Goal: Transaction & Acquisition: Book appointment/travel/reservation

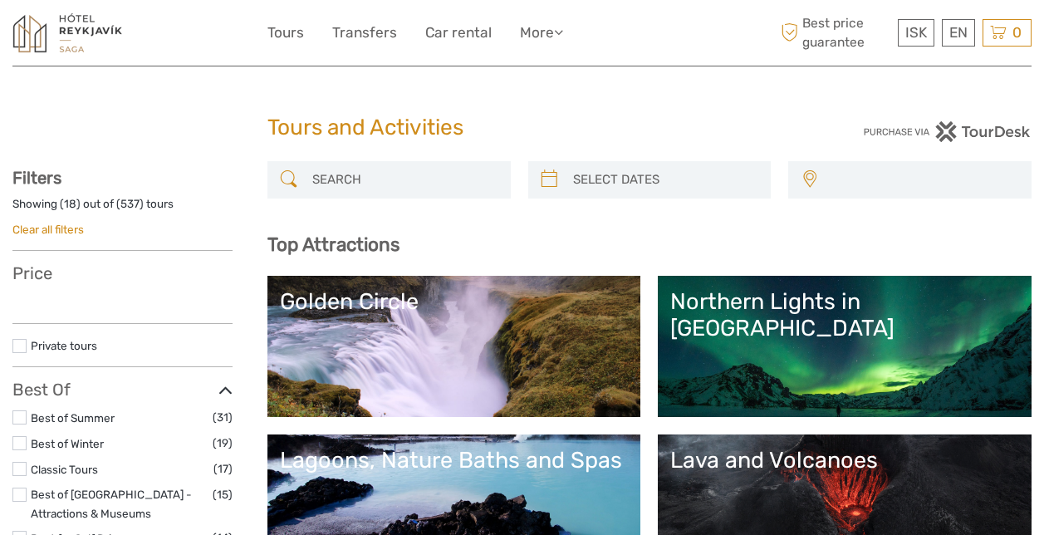
select select
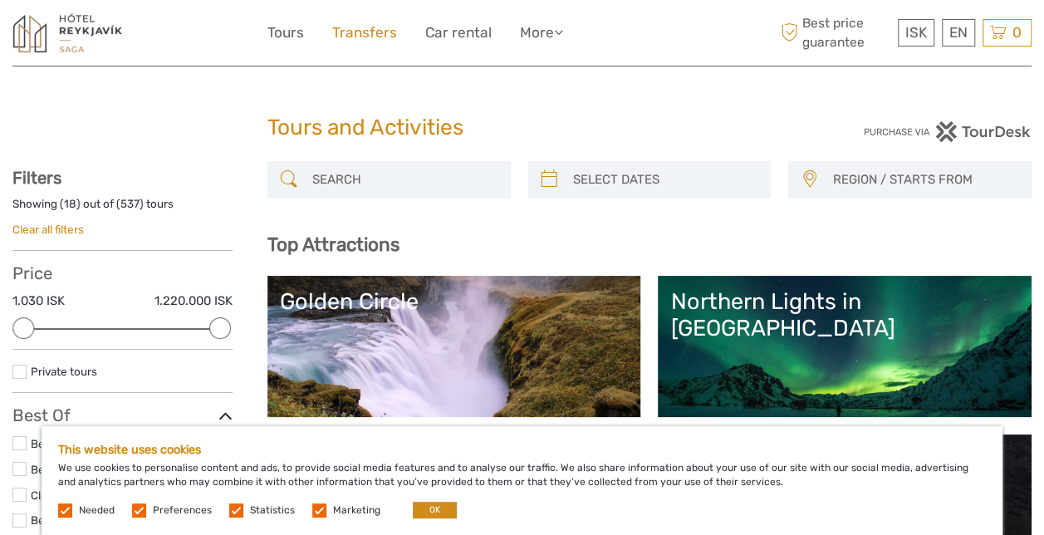
click at [383, 31] on link "Transfers" at bounding box center [364, 33] width 65 height 24
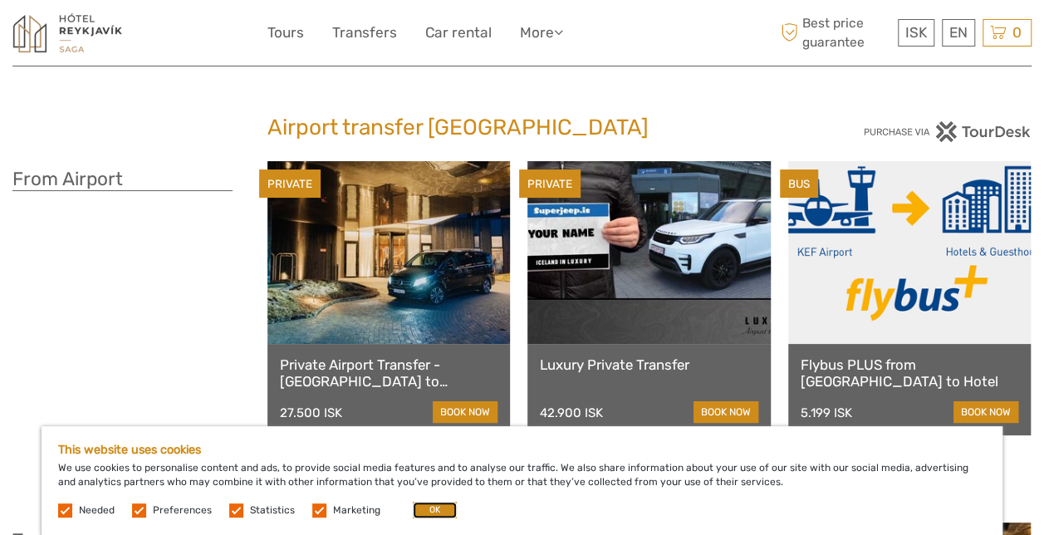
click at [437, 504] on button "OK" at bounding box center [435, 510] width 44 height 17
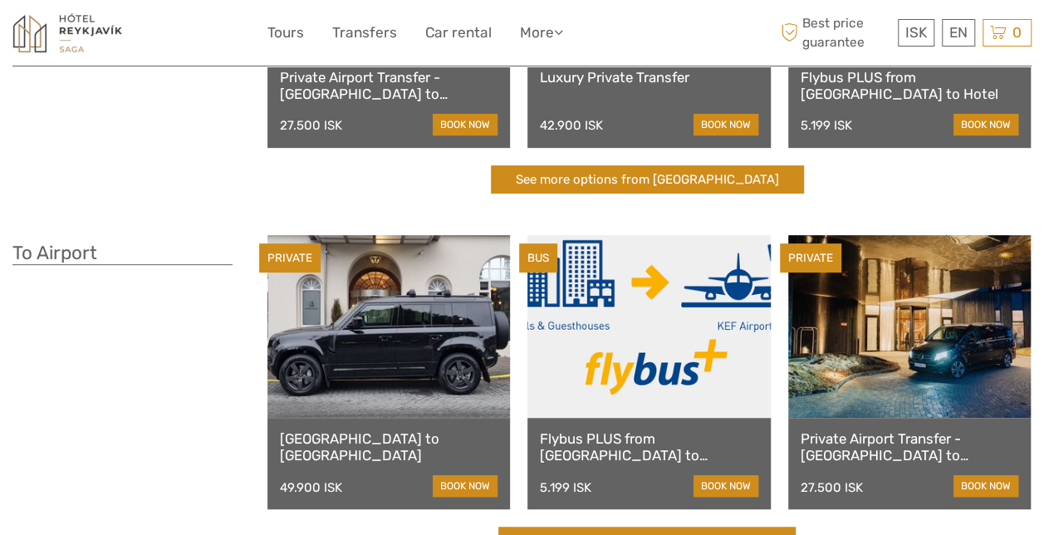
scroll to position [332, 0]
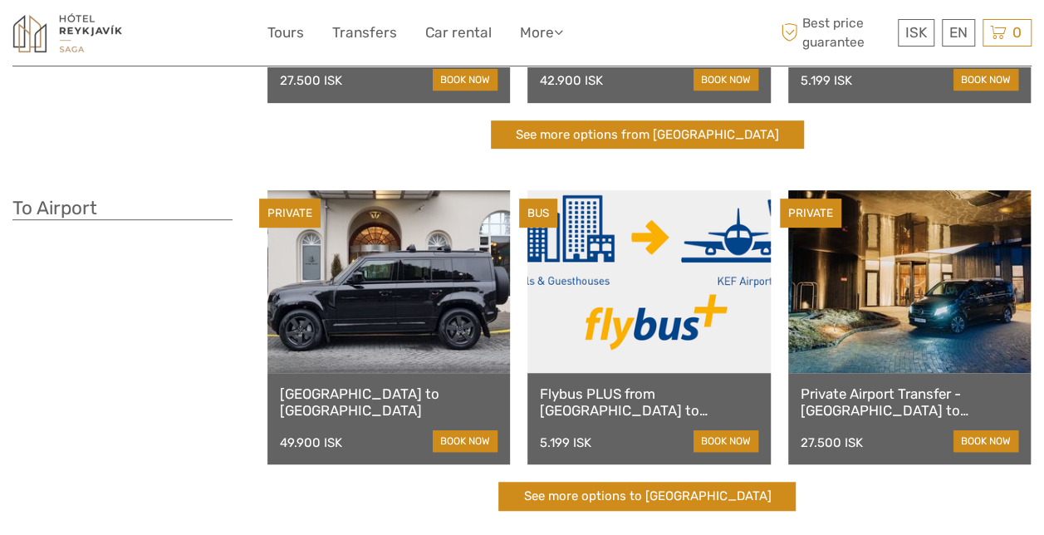
click at [658, 313] on link at bounding box center [648, 281] width 242 height 183
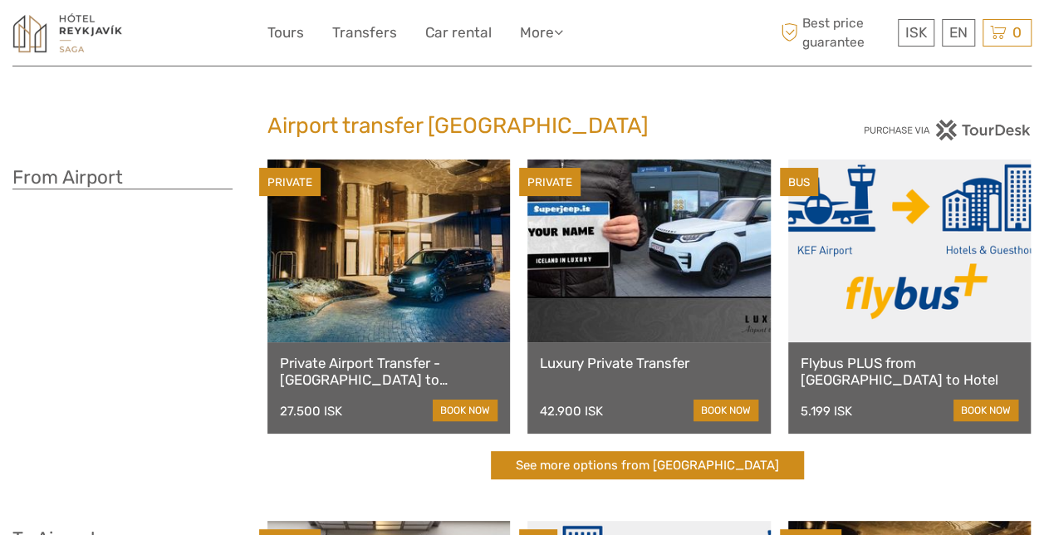
scroll to position [0, 0]
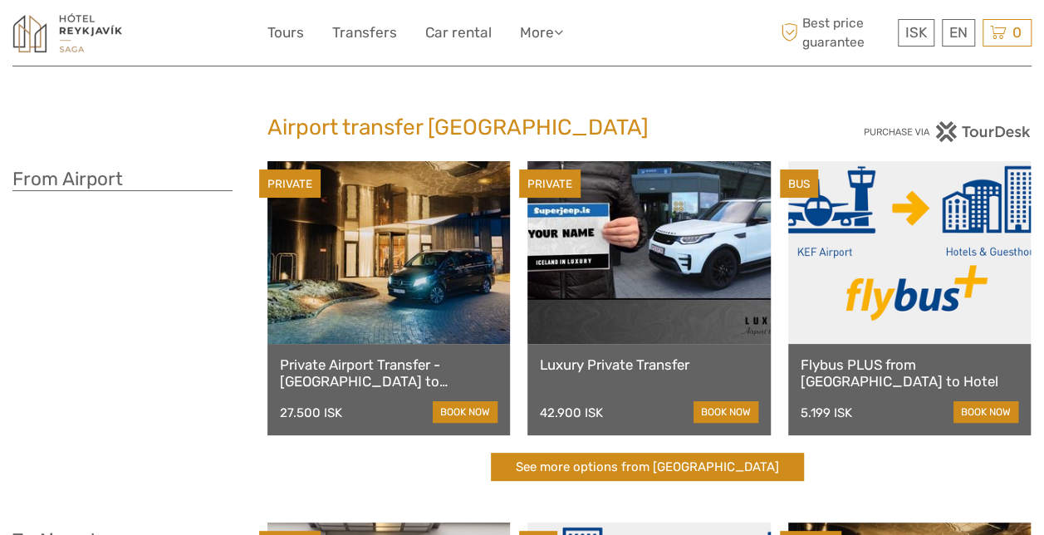
click at [953, 281] on link at bounding box center [909, 252] width 242 height 183
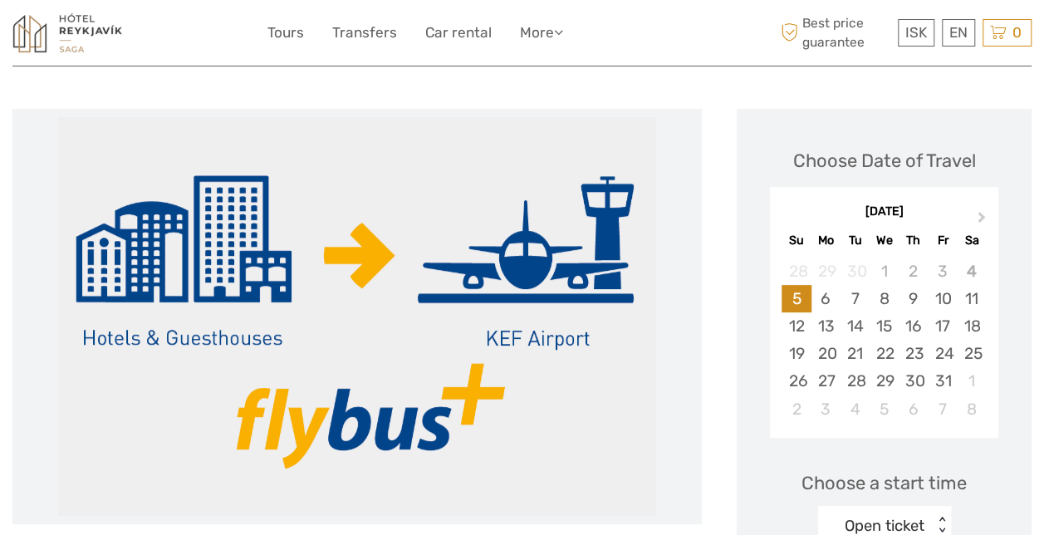
scroll to position [249, 0]
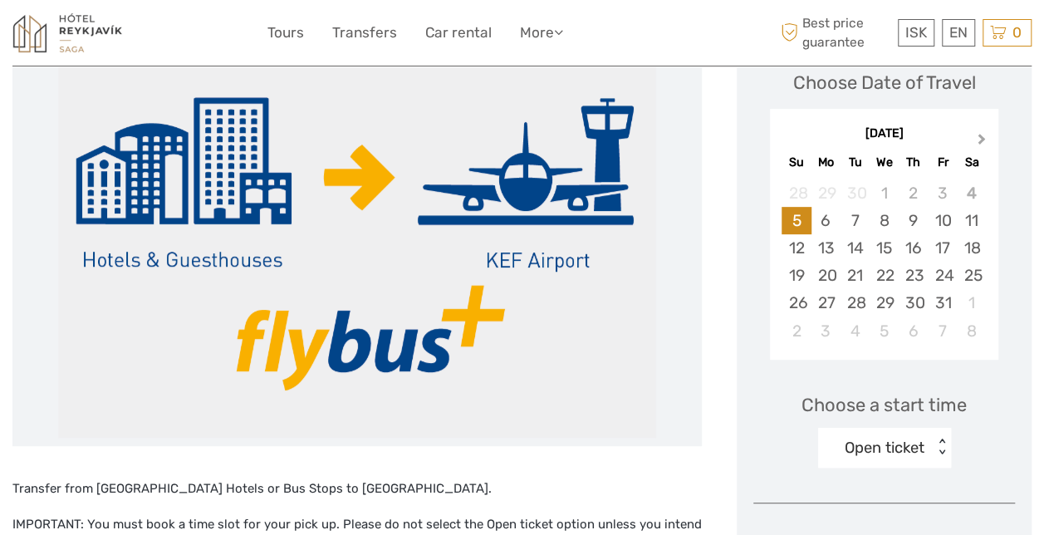
click at [981, 135] on span "Next Month" at bounding box center [981, 142] width 0 height 24
click at [908, 253] on div "13" at bounding box center [912, 247] width 29 height 27
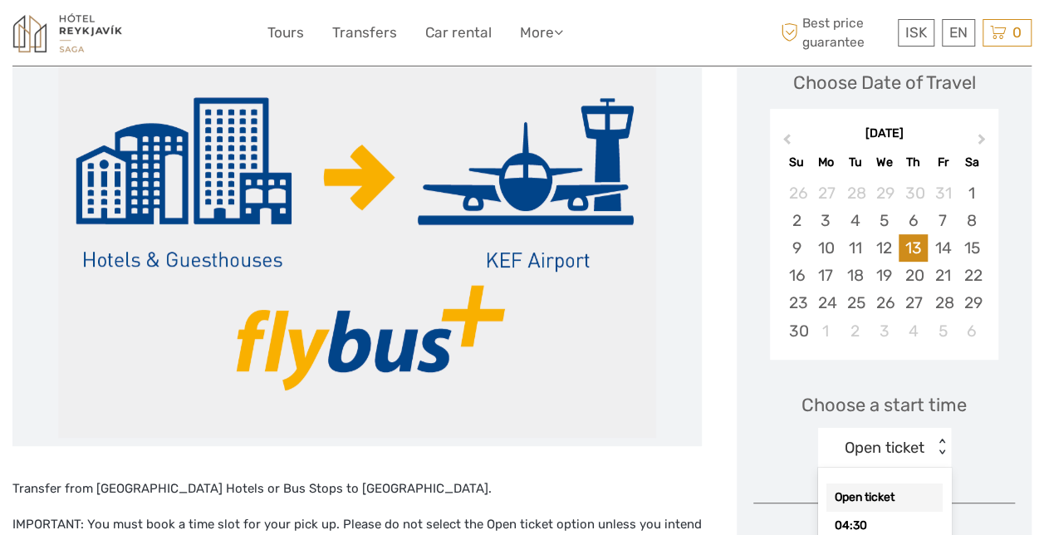
scroll to position [311, 0]
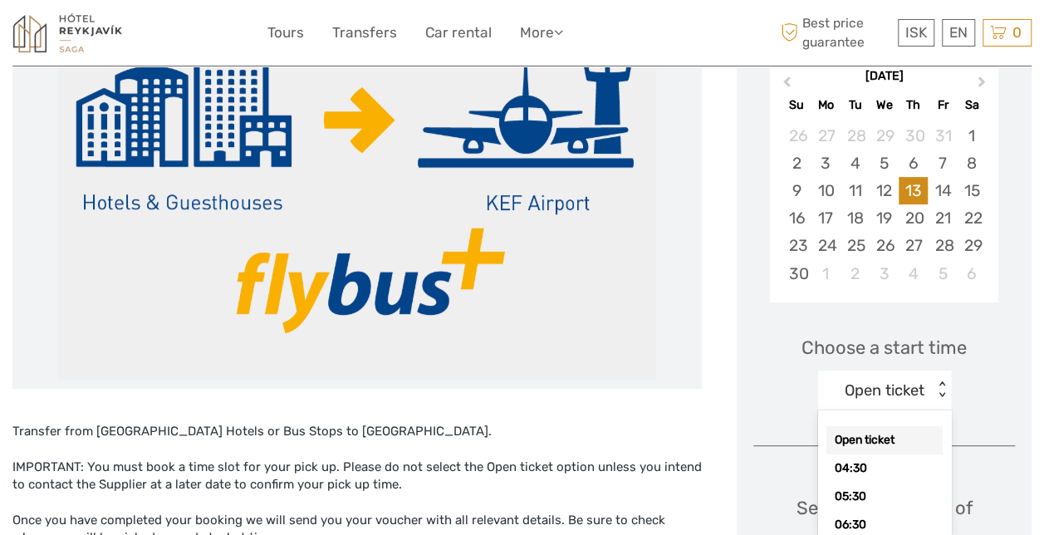
click at [942, 410] on div "option Open ticket selected, 1 of 17. 17 results available. Use Up and Down to …" at bounding box center [884, 390] width 133 height 40
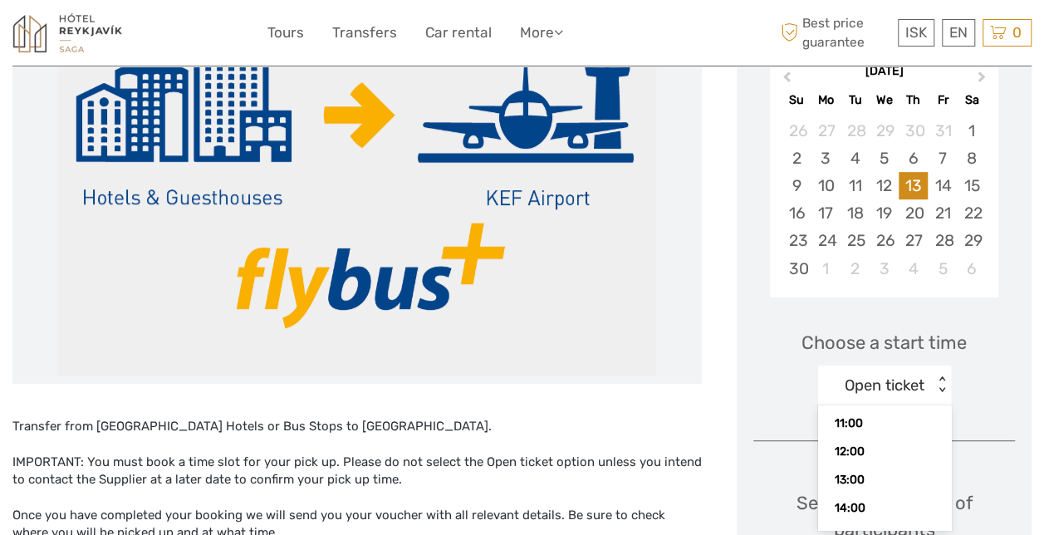
scroll to position [249, 0]
click at [895, 488] on div "15:30" at bounding box center [884, 496] width 116 height 28
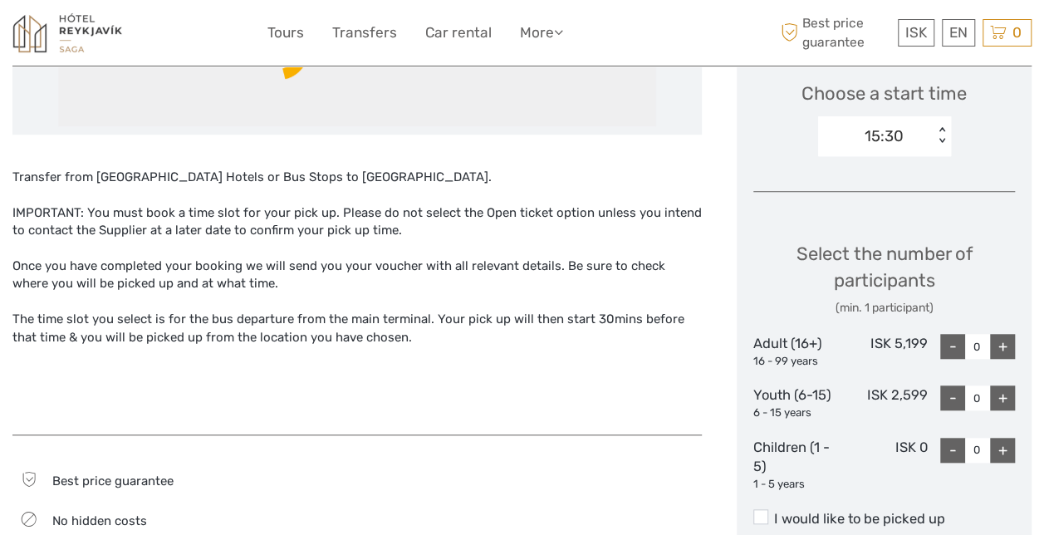
scroll to position [644, 0]
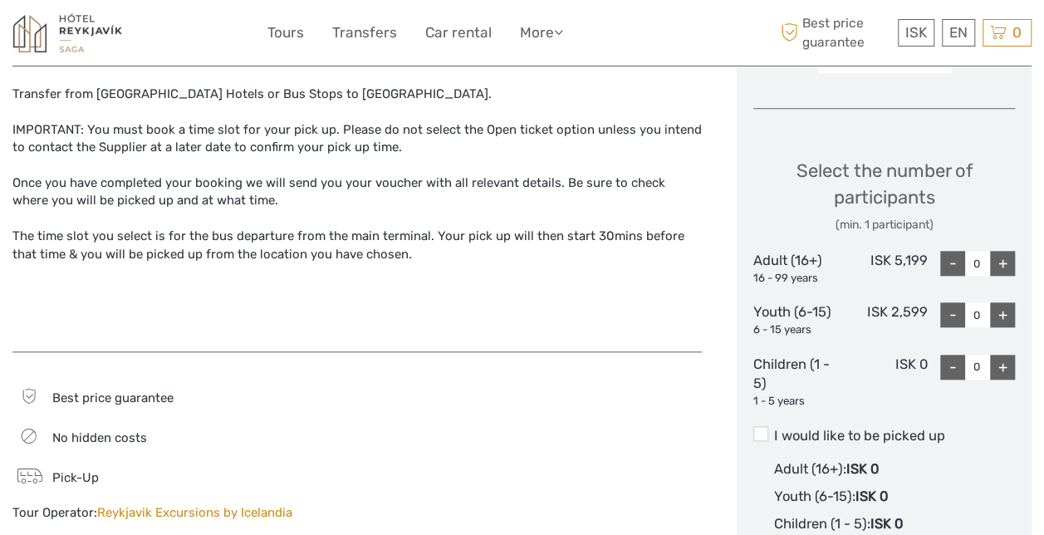
click at [1006, 260] on div "+" at bounding box center [1002, 263] width 25 height 25
type input "2"
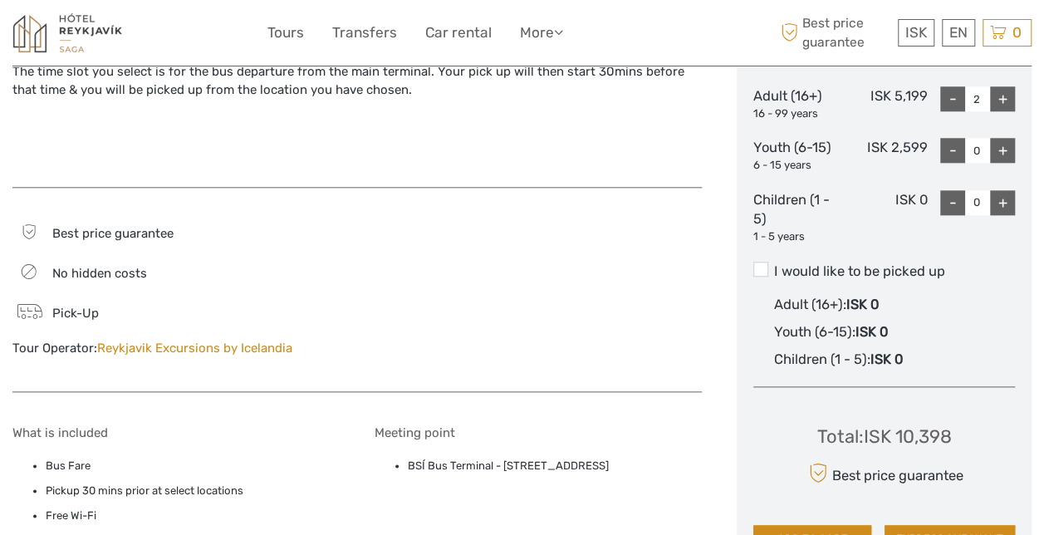
scroll to position [810, 0]
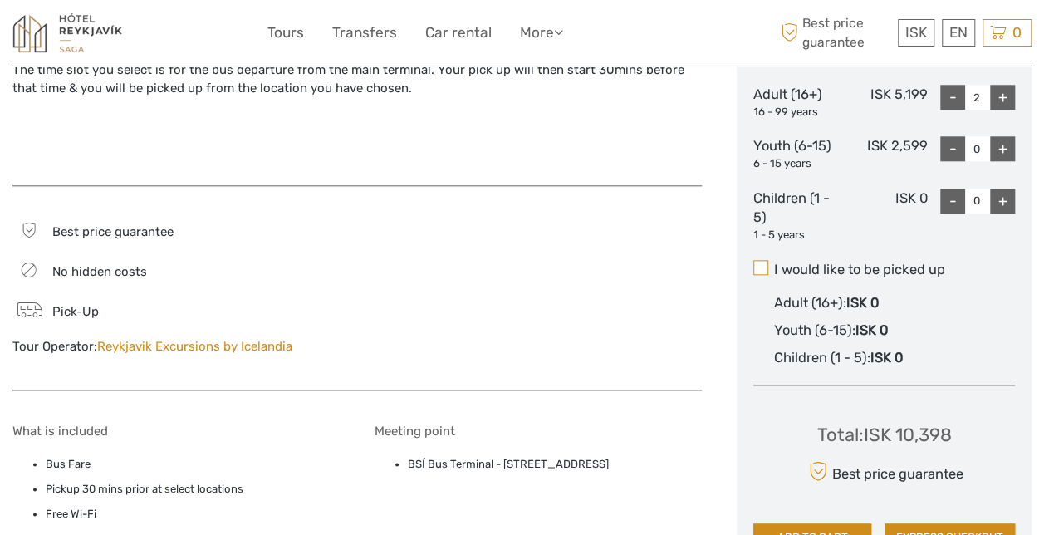
click at [759, 262] on span at bounding box center [760, 267] width 15 height 15
click at [774, 263] on input "I would like to be picked up" at bounding box center [774, 263] width 0 height 0
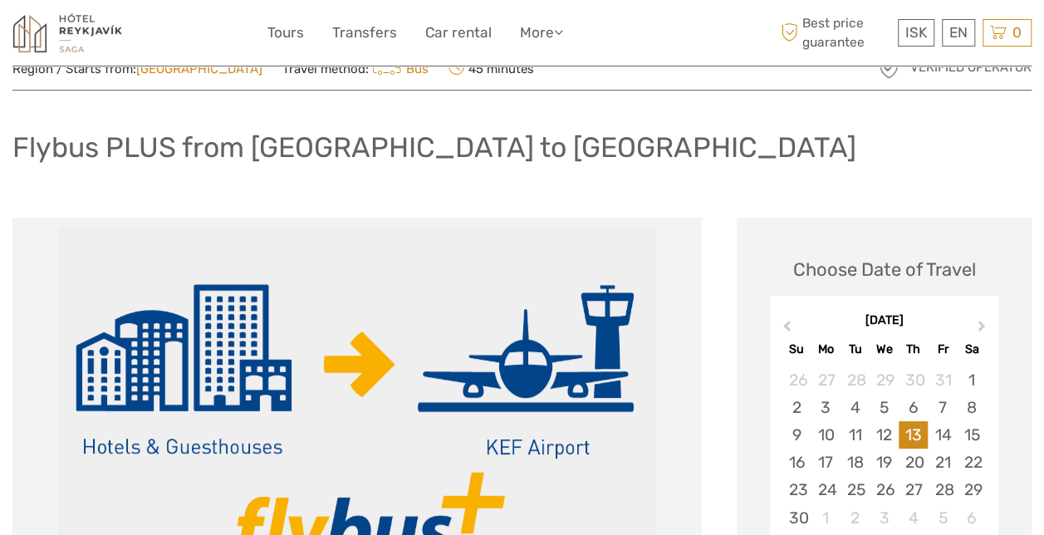
scroll to position [0, 0]
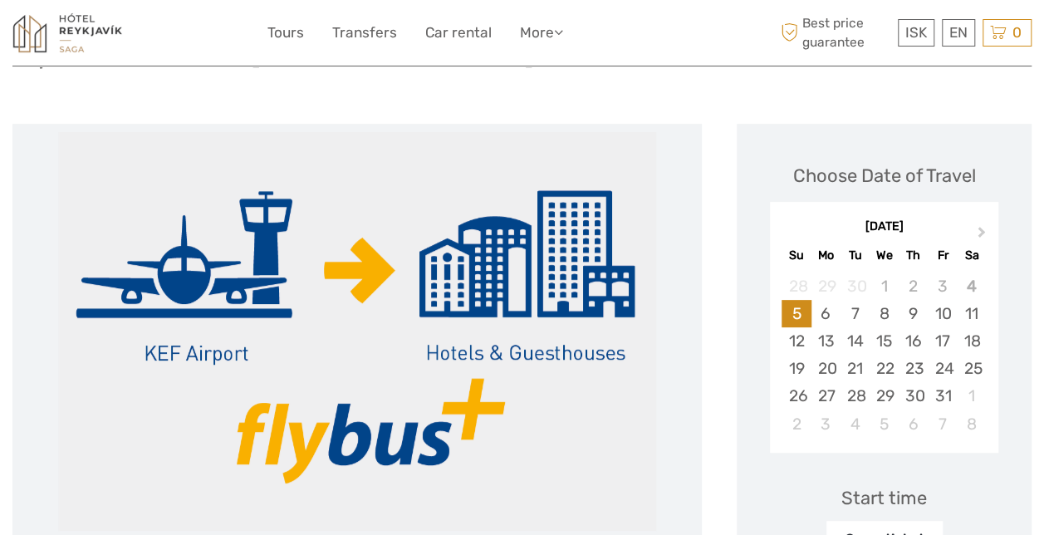
scroll to position [166, 0]
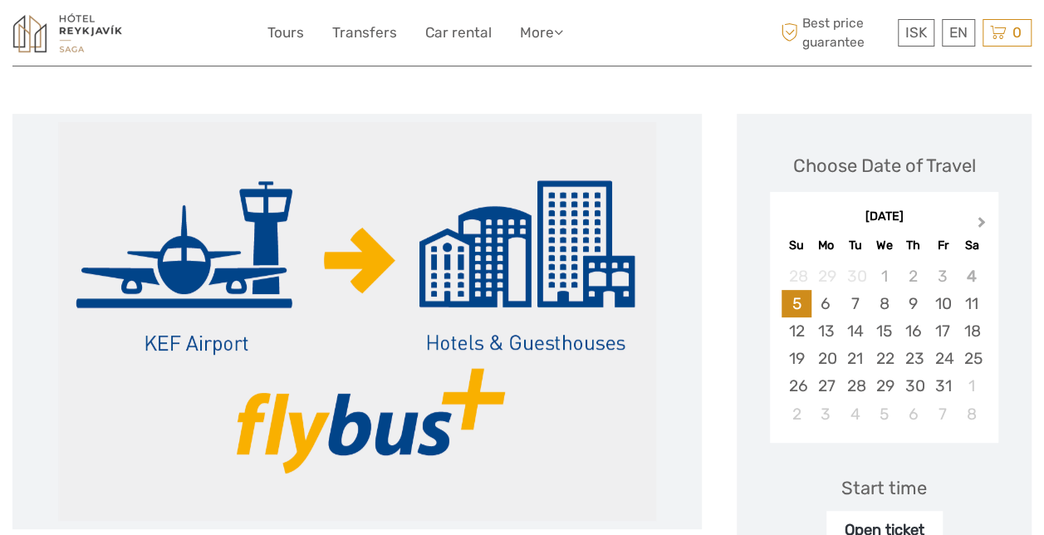
click at [981, 218] on span "Next Month" at bounding box center [981, 225] width 0 height 24
click at [902, 331] on div "13" at bounding box center [912, 330] width 29 height 27
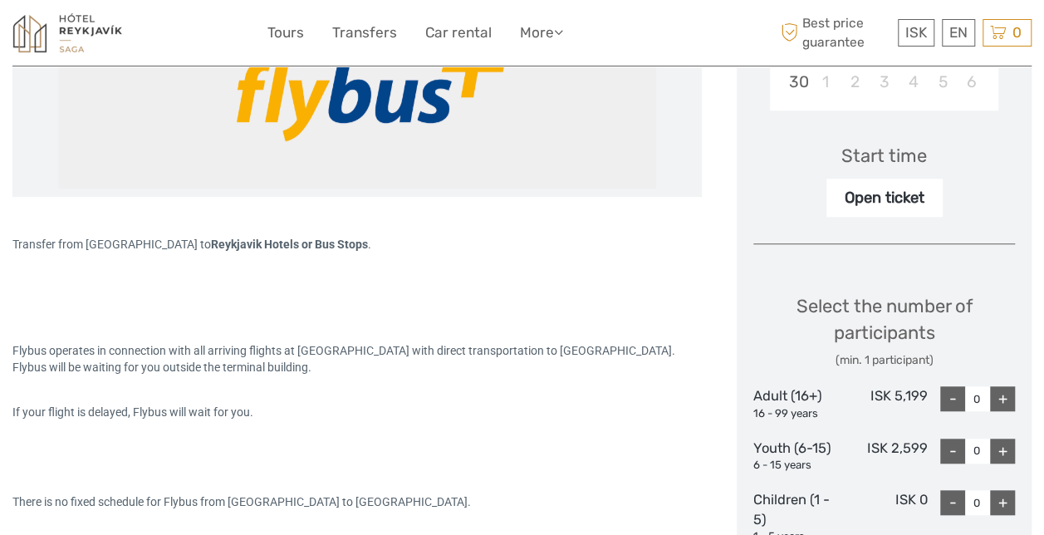
scroll to position [581, 0]
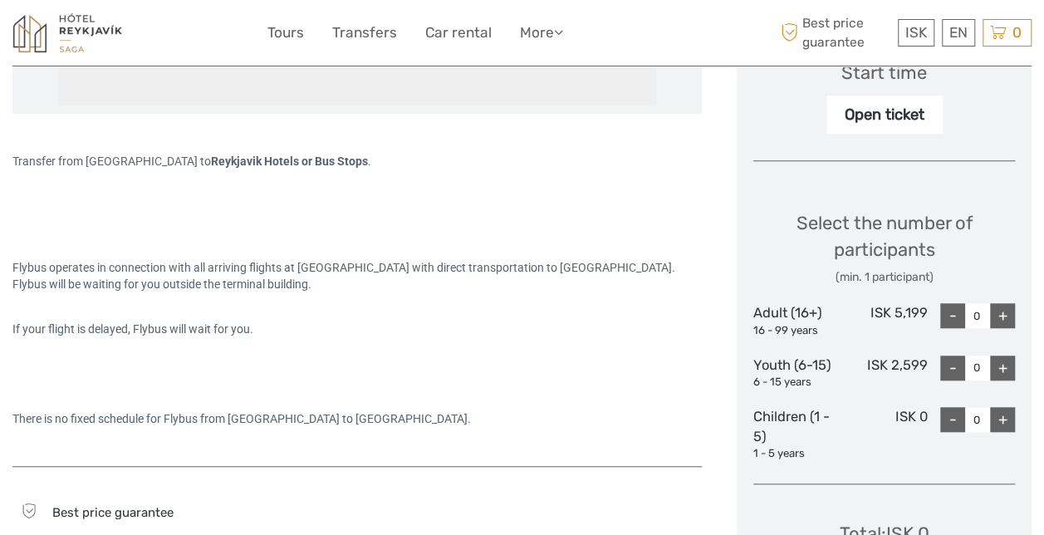
click at [905, 116] on div "Open ticket" at bounding box center [884, 114] width 116 height 38
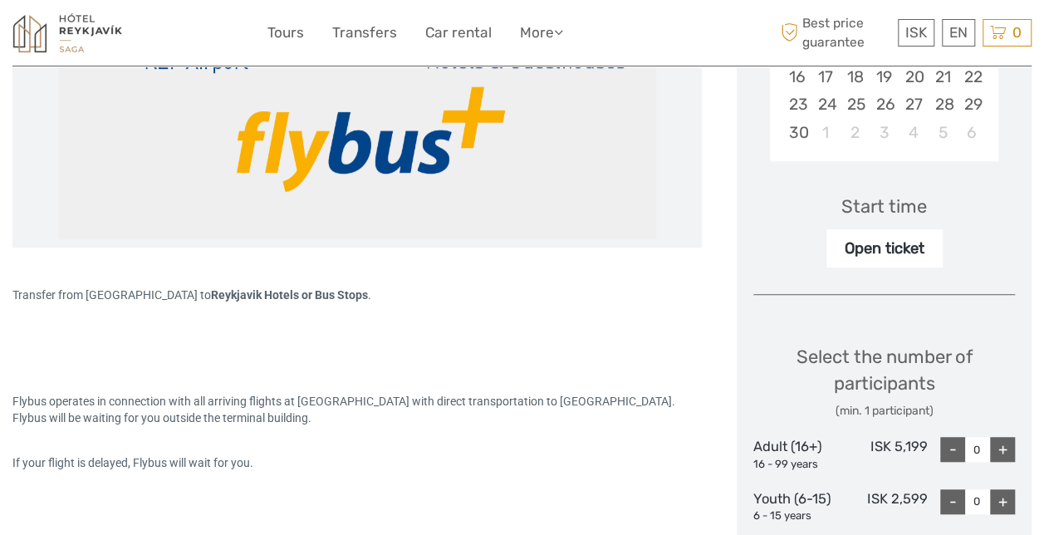
scroll to position [415, 0]
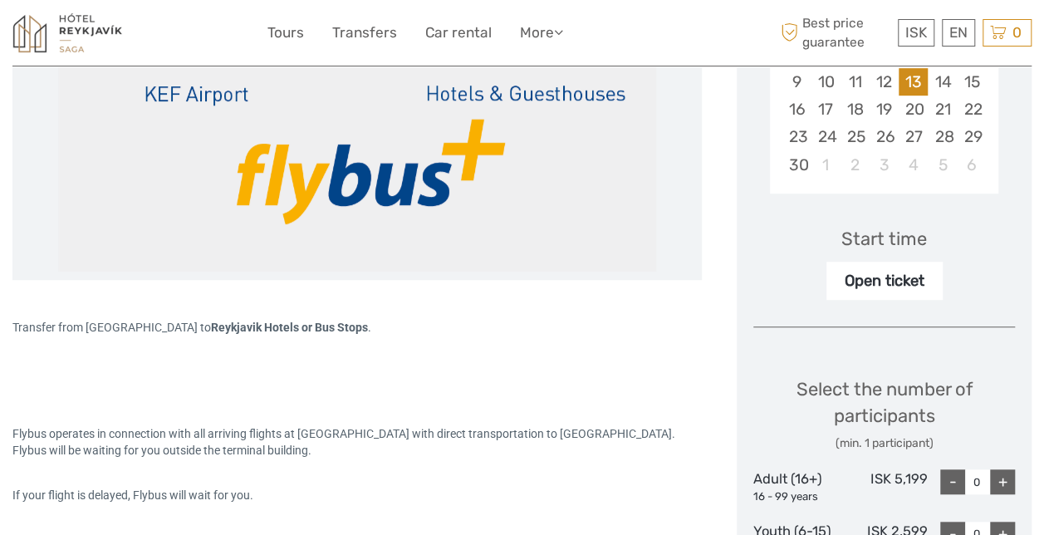
click at [897, 279] on div "Open ticket" at bounding box center [884, 281] width 116 height 38
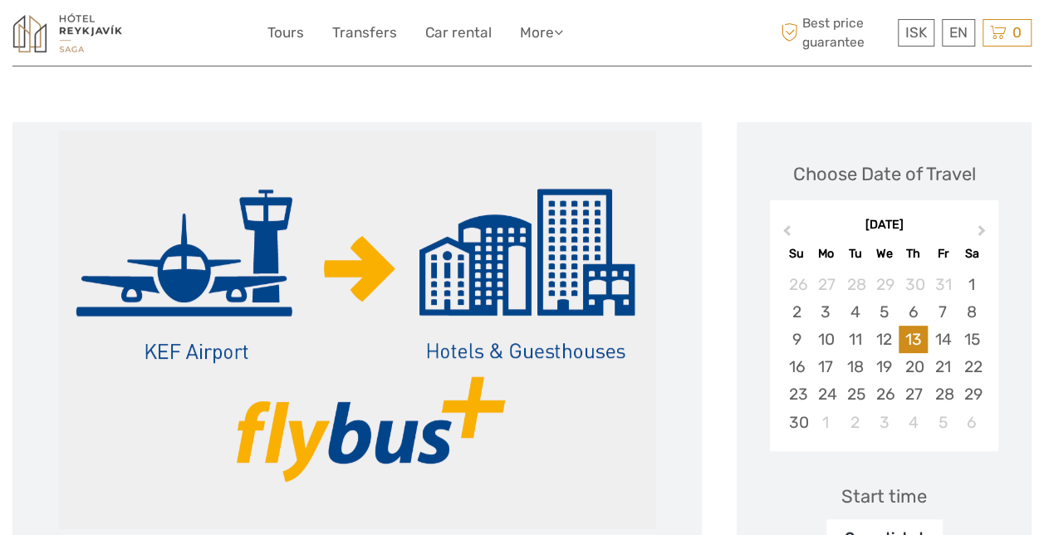
scroll to position [0, 0]
